Goal: Navigation & Orientation: Go to known website

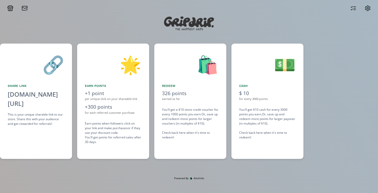
scroll to position [0, 385]
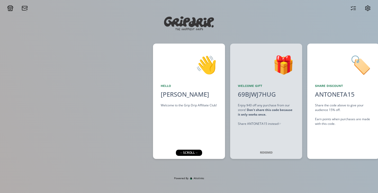
drag, startPoint x: 205, startPoint y: 43, endPoint x: 222, endPoint y: 89, distance: 49.5
click at [222, 89] on div "👋 Hello Antoneta Berishaj Welcome to the Grip Drip Affiliate Club!" at bounding box center [189, 102] width 72 height 116
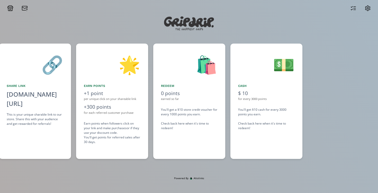
scroll to position [0, 385]
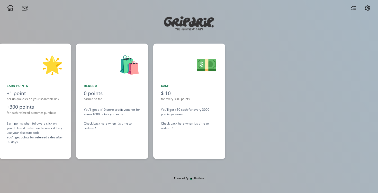
scroll to position [0, 462]
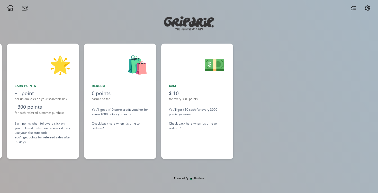
scroll to position [0, 462]
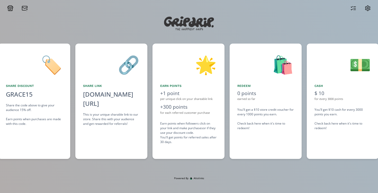
scroll to position [0, 308]
